Goal: Information Seeking & Learning: Learn about a topic

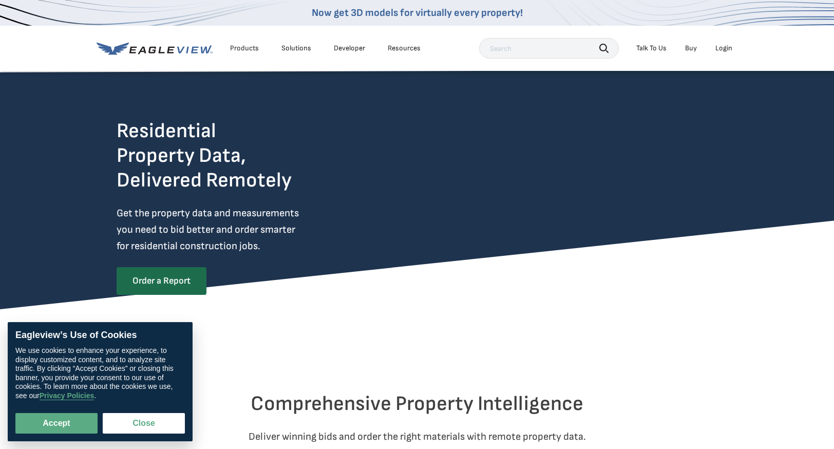
click at [252, 54] on li "Products" at bounding box center [244, 48] width 39 height 15
click at [247, 48] on div "Products" at bounding box center [244, 48] width 29 height 9
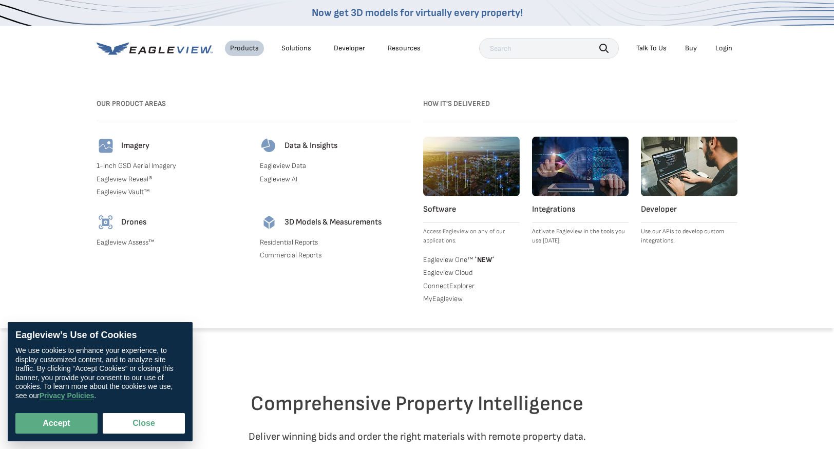
click at [152, 165] on link "1-Inch GSD Aerial Imagery" at bounding box center [172, 165] width 151 height 9
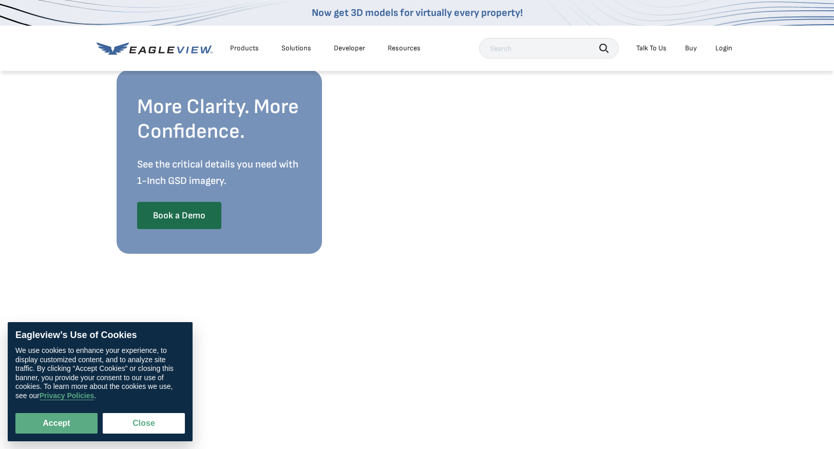
scroll to position [71, 0]
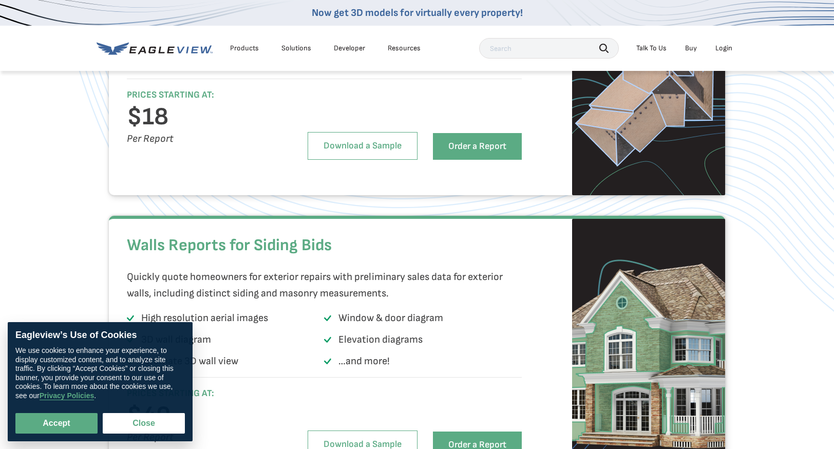
scroll to position [859, 0]
